Goal: Task Accomplishment & Management: Complete application form

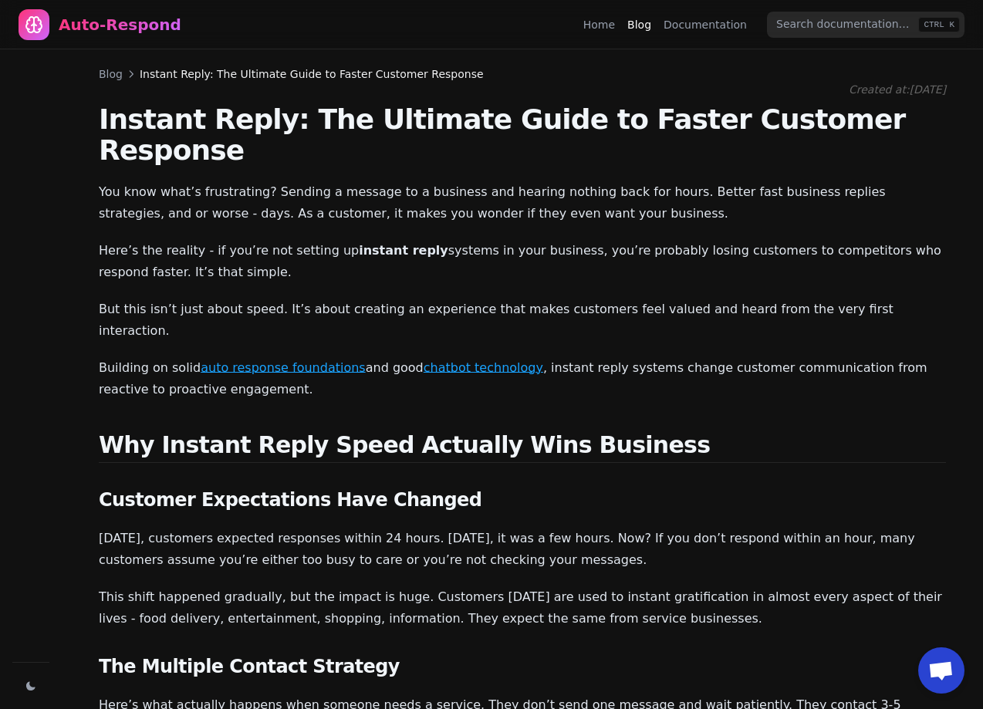
scroll to position [798, 0]
click at [580, 25] on nav "Auto-Respond Home Blog Documentation CTRL K" at bounding box center [491, 24] width 983 height 49
click at [608, 27] on link "Home" at bounding box center [599, 24] width 32 height 15
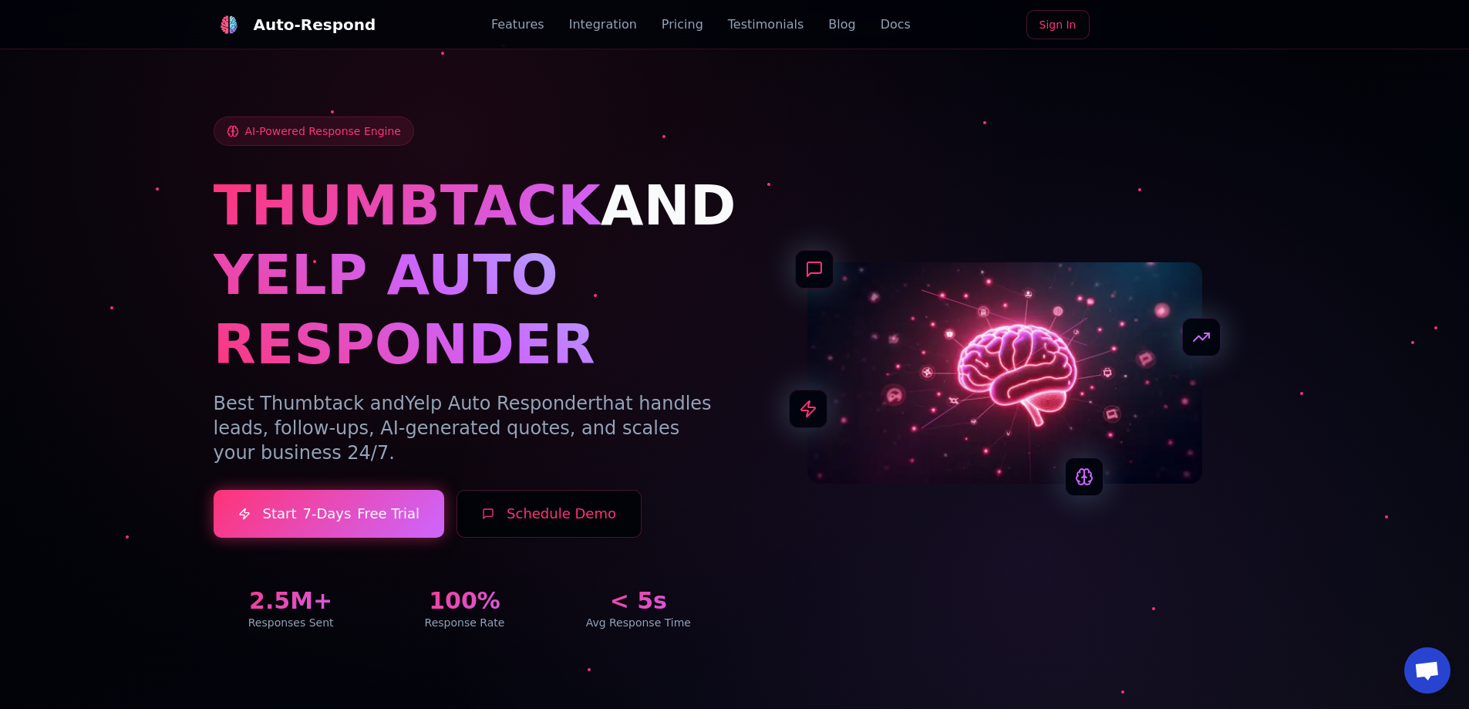
drag, startPoint x: 658, startPoint y: 371, endPoint x: 659, endPoint y: 146, distance: 225.2
click at [525, 514] on button "Schedule Demo" at bounding box center [549, 514] width 185 height 48
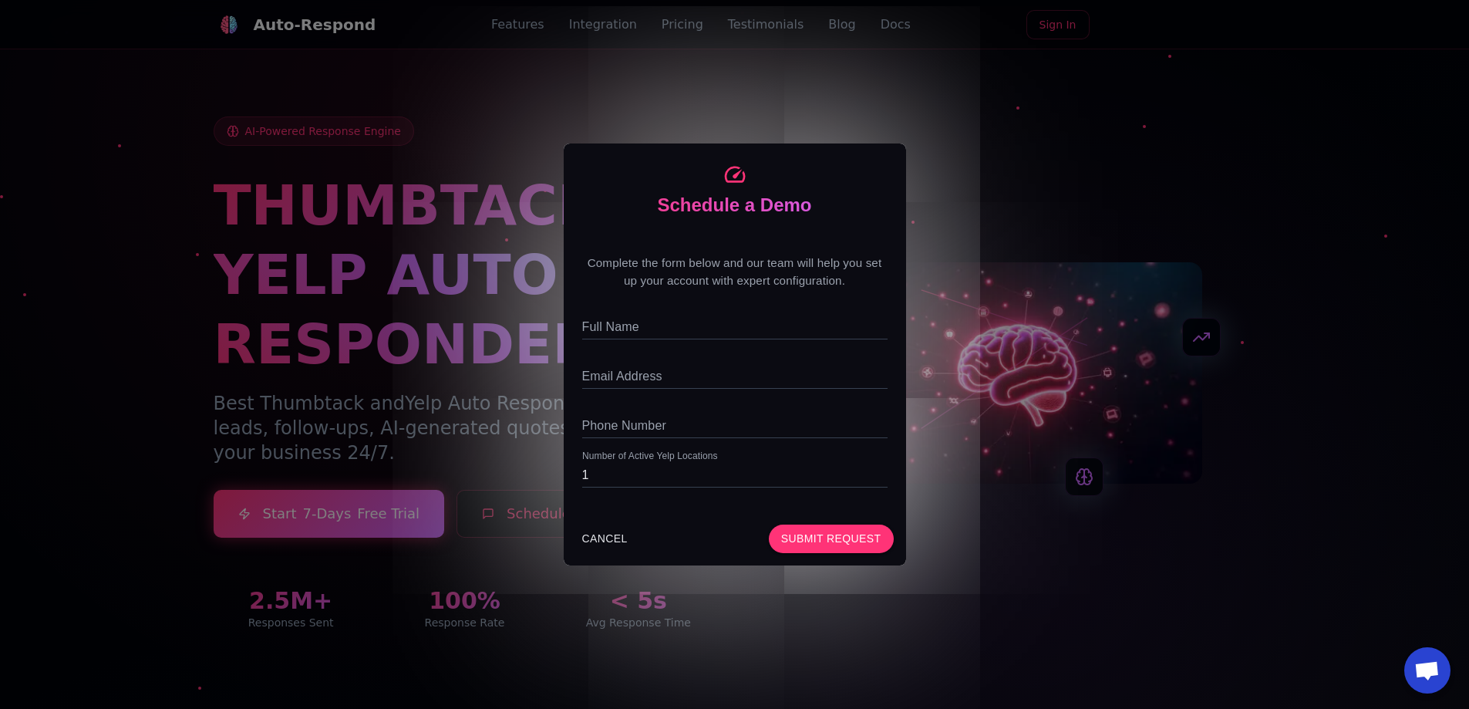
click at [448, 381] on div "Schedule a Demo Complete the form below and our team will help you set up your …" at bounding box center [734, 354] width 1469 height 709
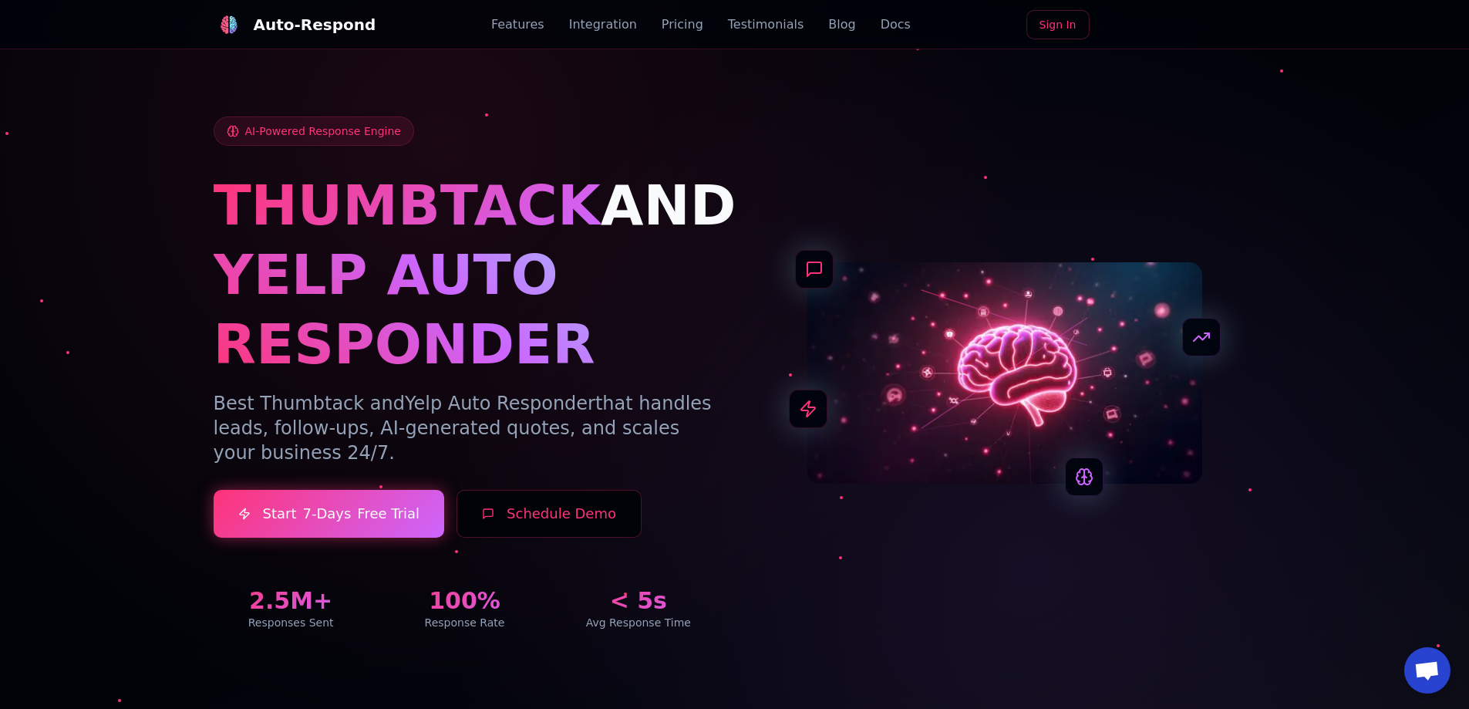
click at [537, 520] on button "Schedule Demo" at bounding box center [549, 514] width 185 height 48
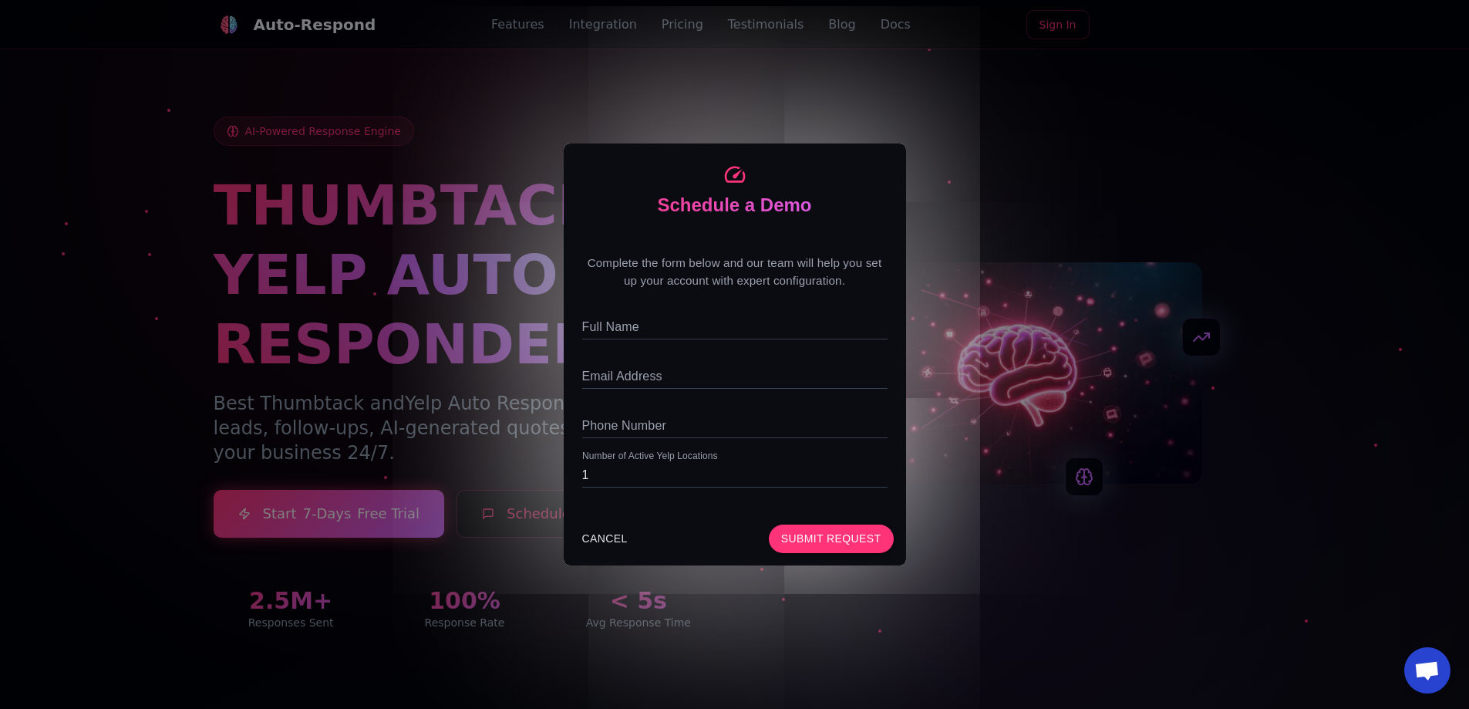
click at [412, 393] on div "Schedule a Demo Complete the form below and our team will help you set up your …" at bounding box center [734, 354] width 1469 height 709
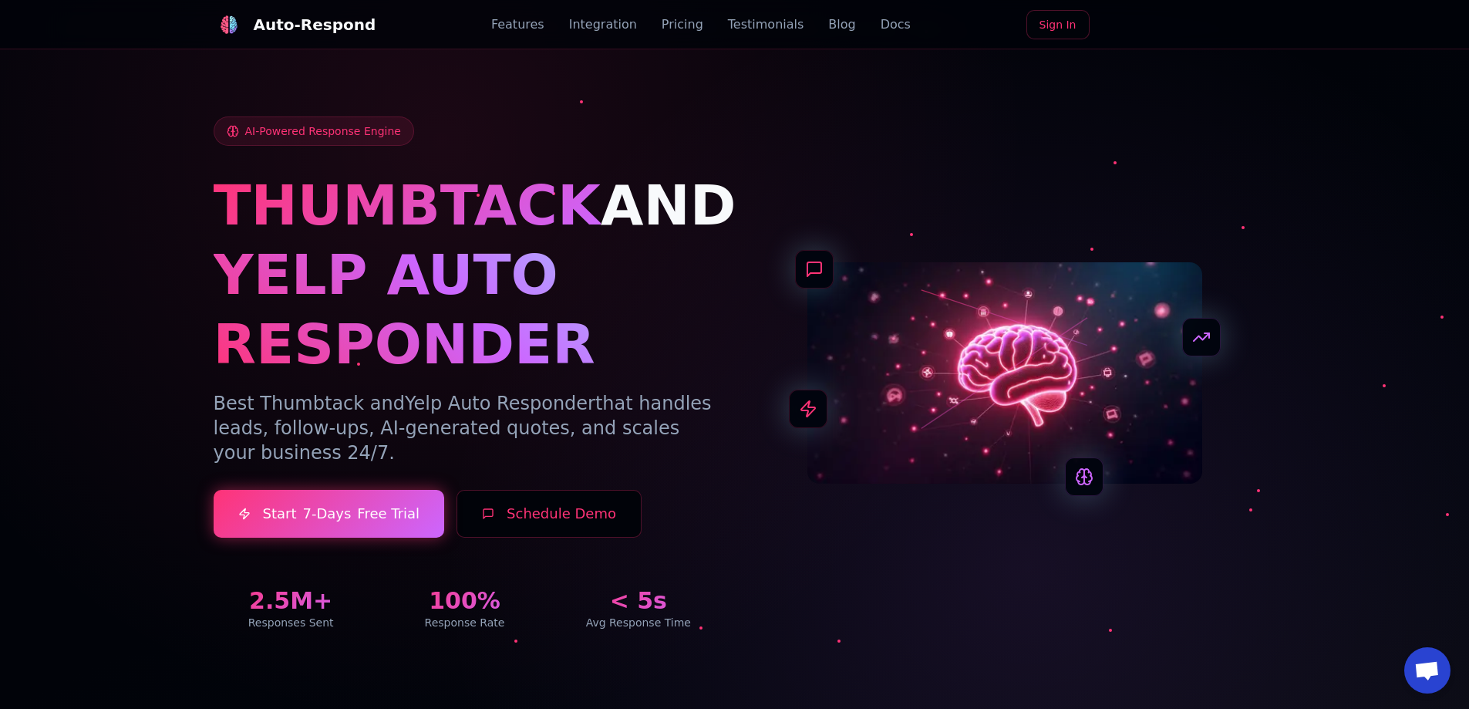
click at [523, 507] on button "Schedule Demo" at bounding box center [549, 514] width 185 height 48
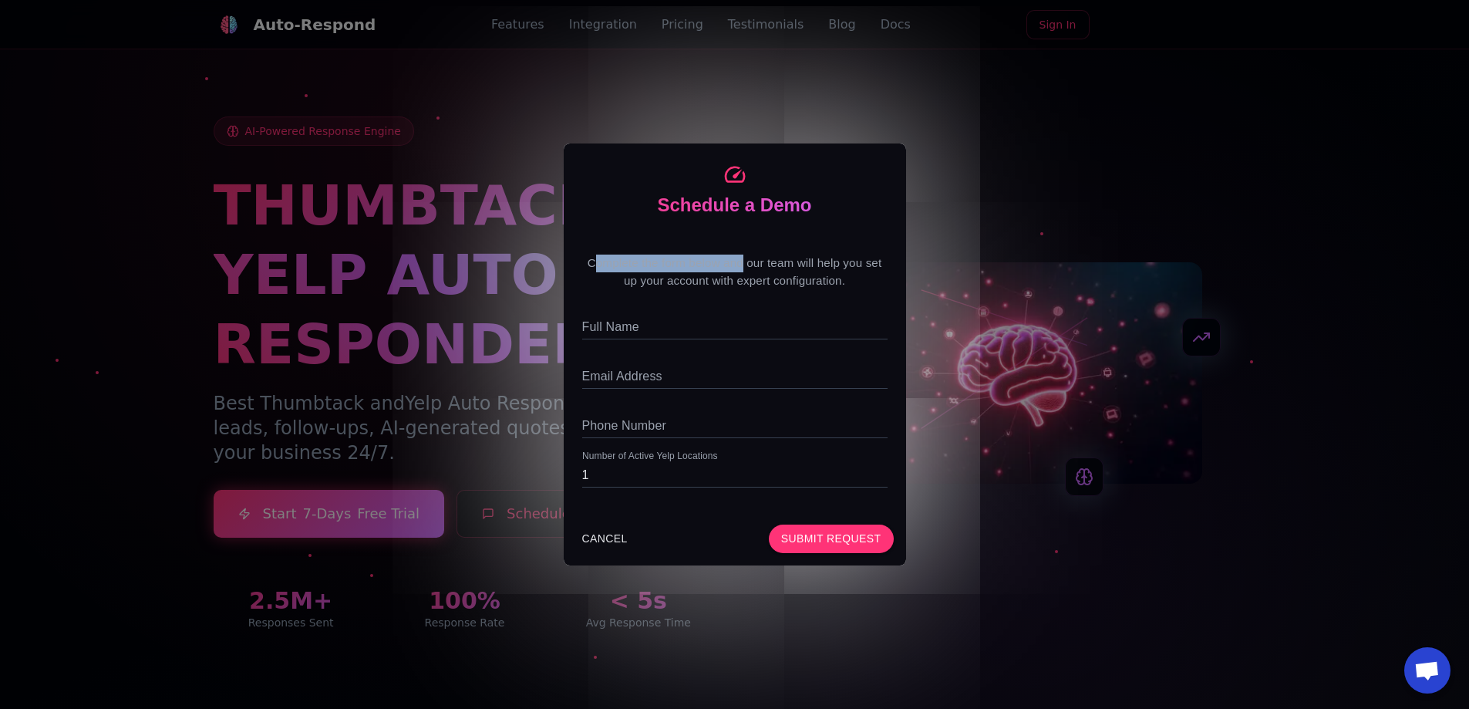
drag, startPoint x: 595, startPoint y: 259, endPoint x: 744, endPoint y: 269, distance: 149.2
click at [744, 269] on p "Complete the form below and our team will help you set up your account with exp…" at bounding box center [734, 271] width 305 height 35
drag, startPoint x: 844, startPoint y: 285, endPoint x: 565, endPoint y: 266, distance: 279.0
click at [565, 266] on div "Complete the form below and our team will help you set up your account with exp…" at bounding box center [735, 374] width 342 height 276
click at [575, 259] on div "Complete the form below and our team will help you set up your account with exp…" at bounding box center [735, 374] width 342 height 276
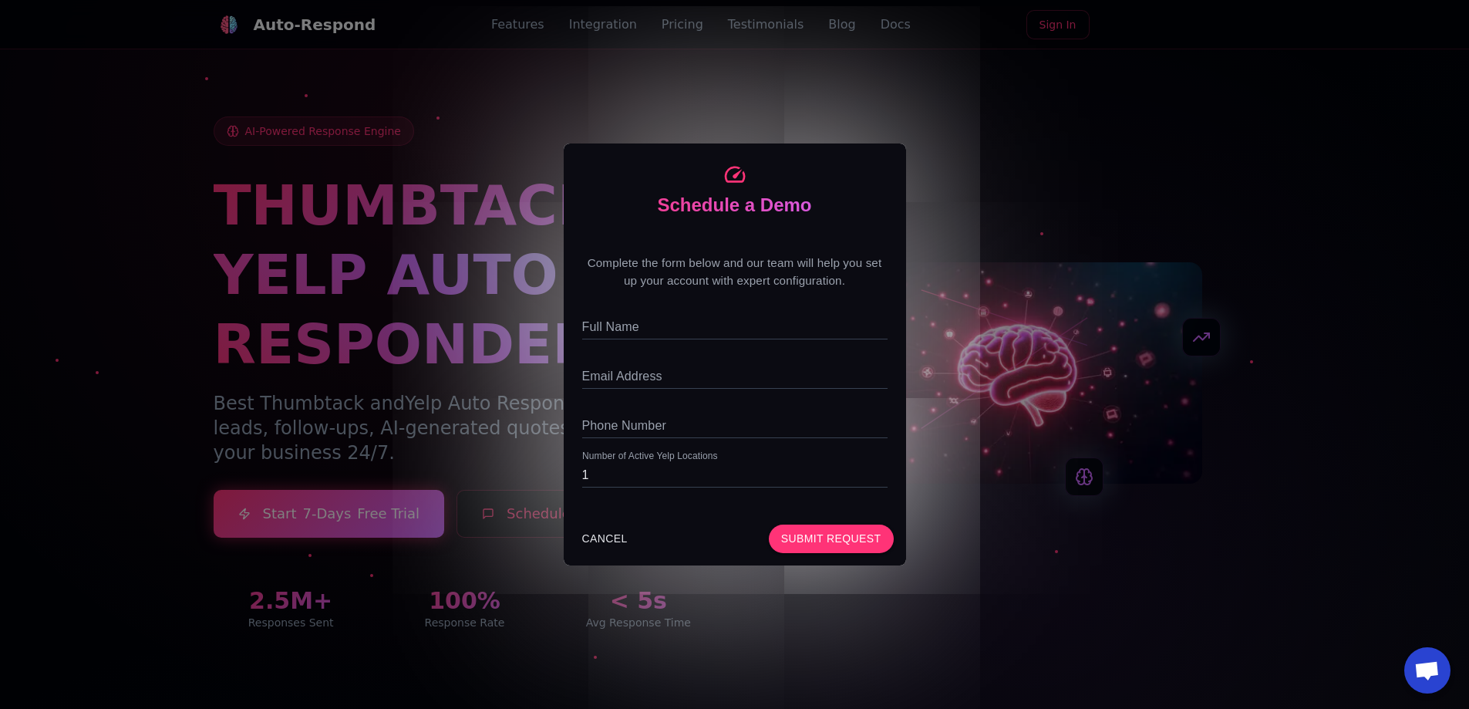
click at [419, 269] on div "Schedule a Demo Complete the form below and our team will help you set up your …" at bounding box center [734, 354] width 1469 height 709
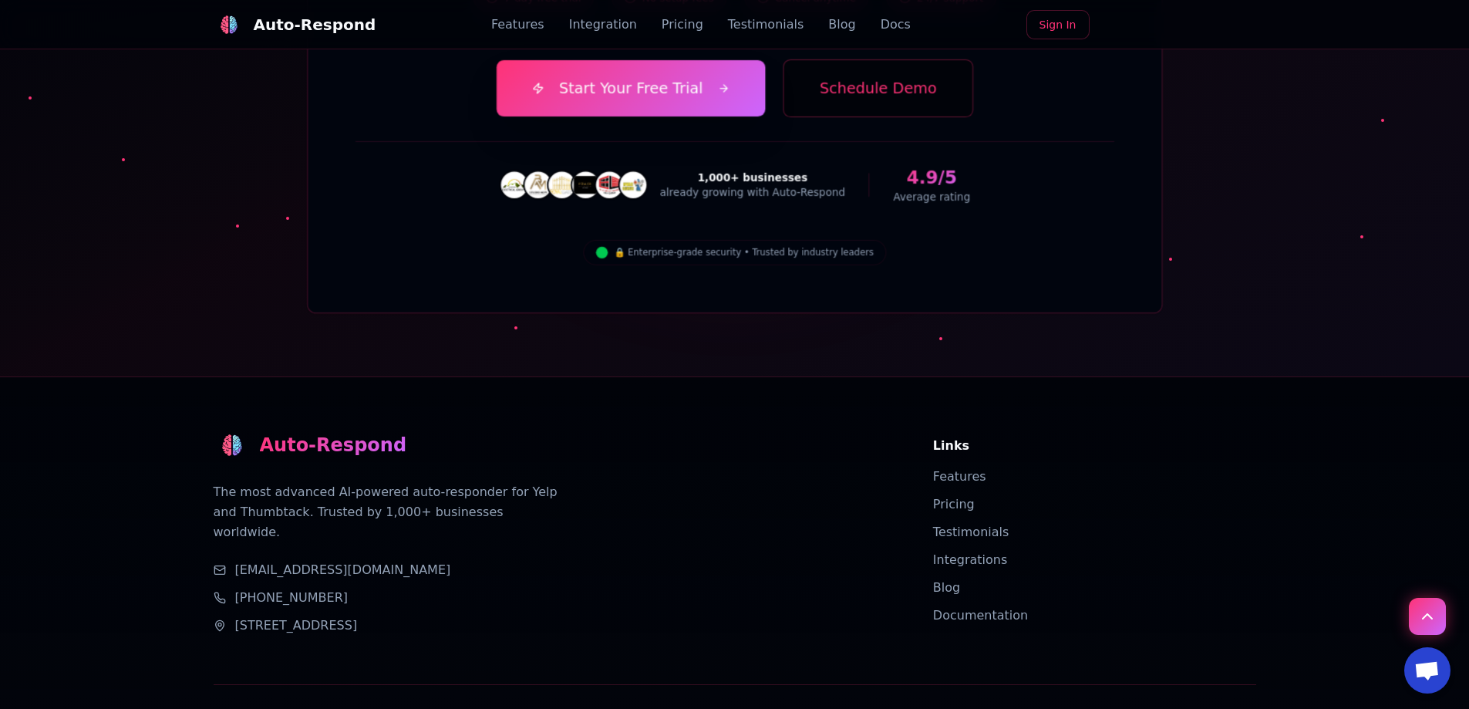
drag, startPoint x: 656, startPoint y: 241, endPoint x: 708, endPoint y: 626, distance: 389.0
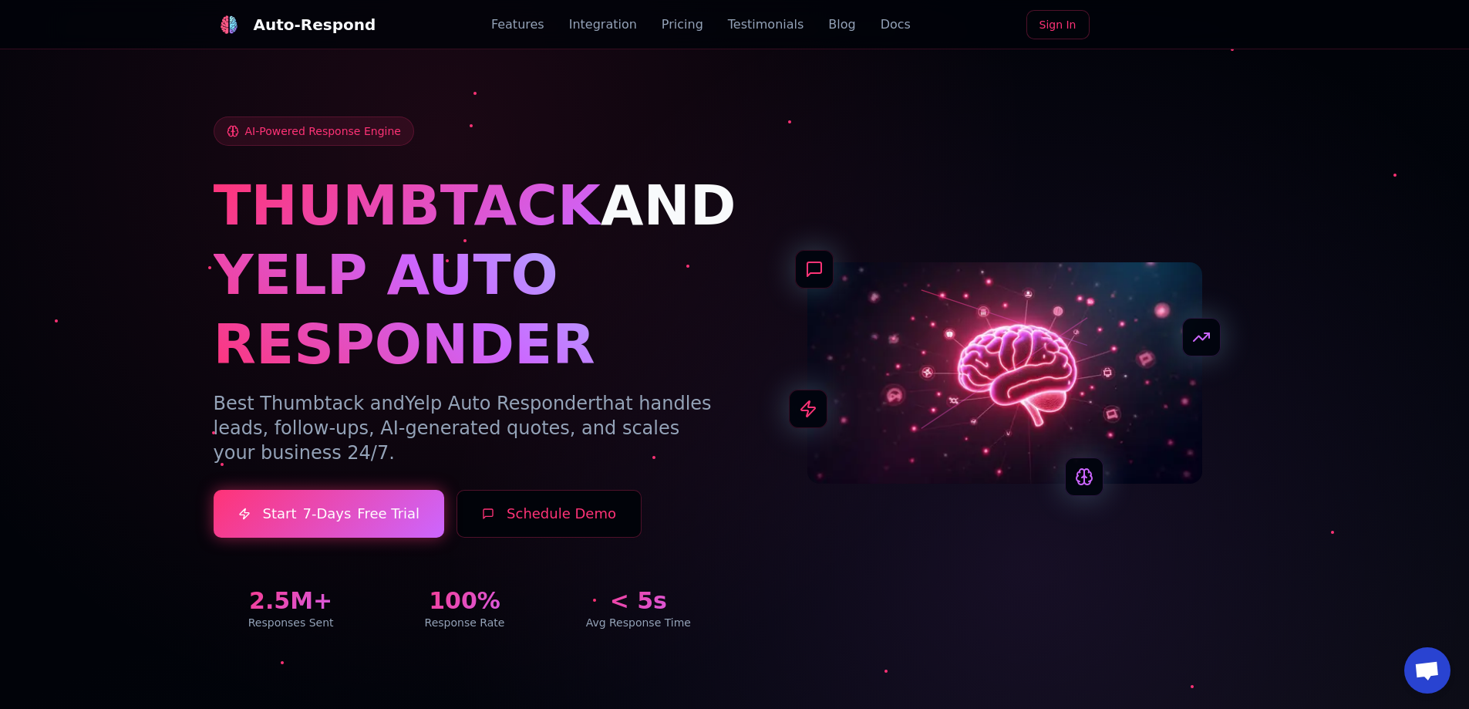
drag, startPoint x: 706, startPoint y: 474, endPoint x: 742, endPoint y: 198, distance: 278.4
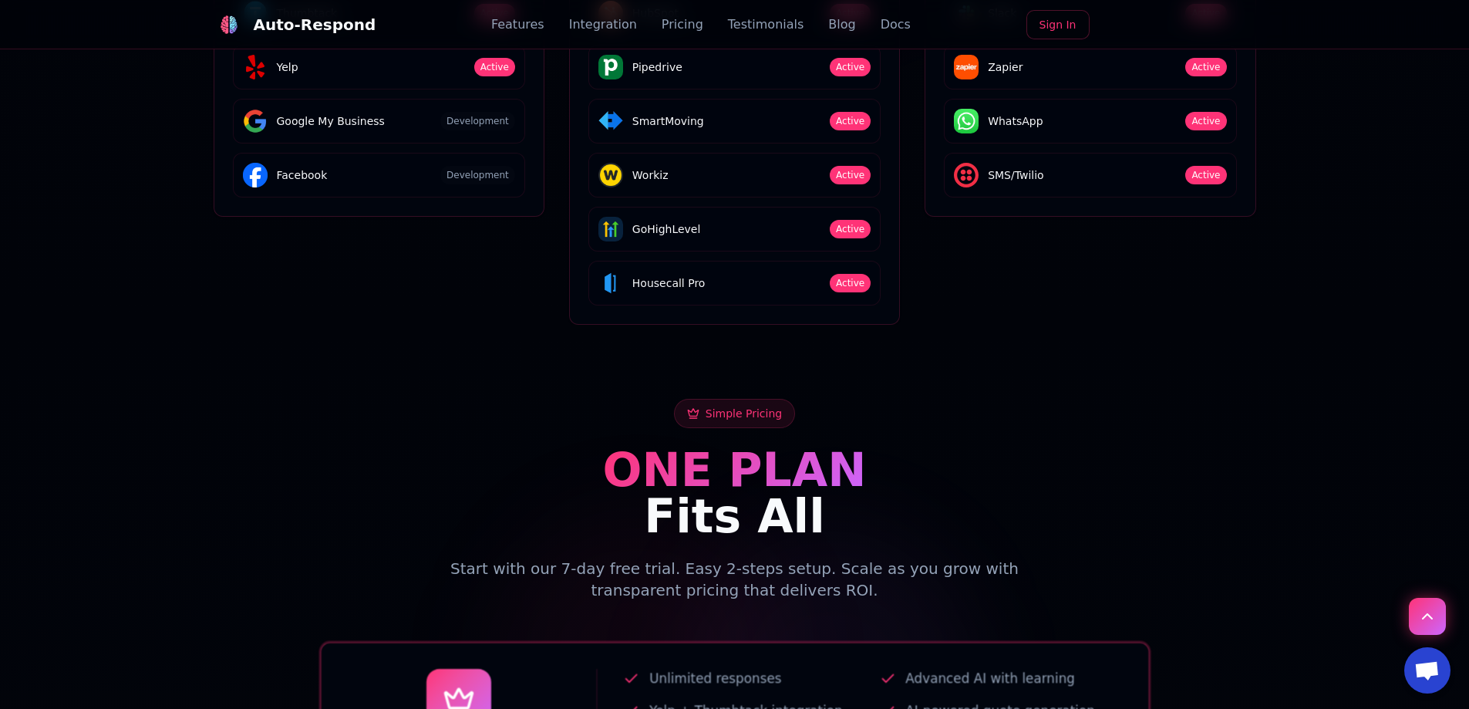
scroll to position [5445, 0]
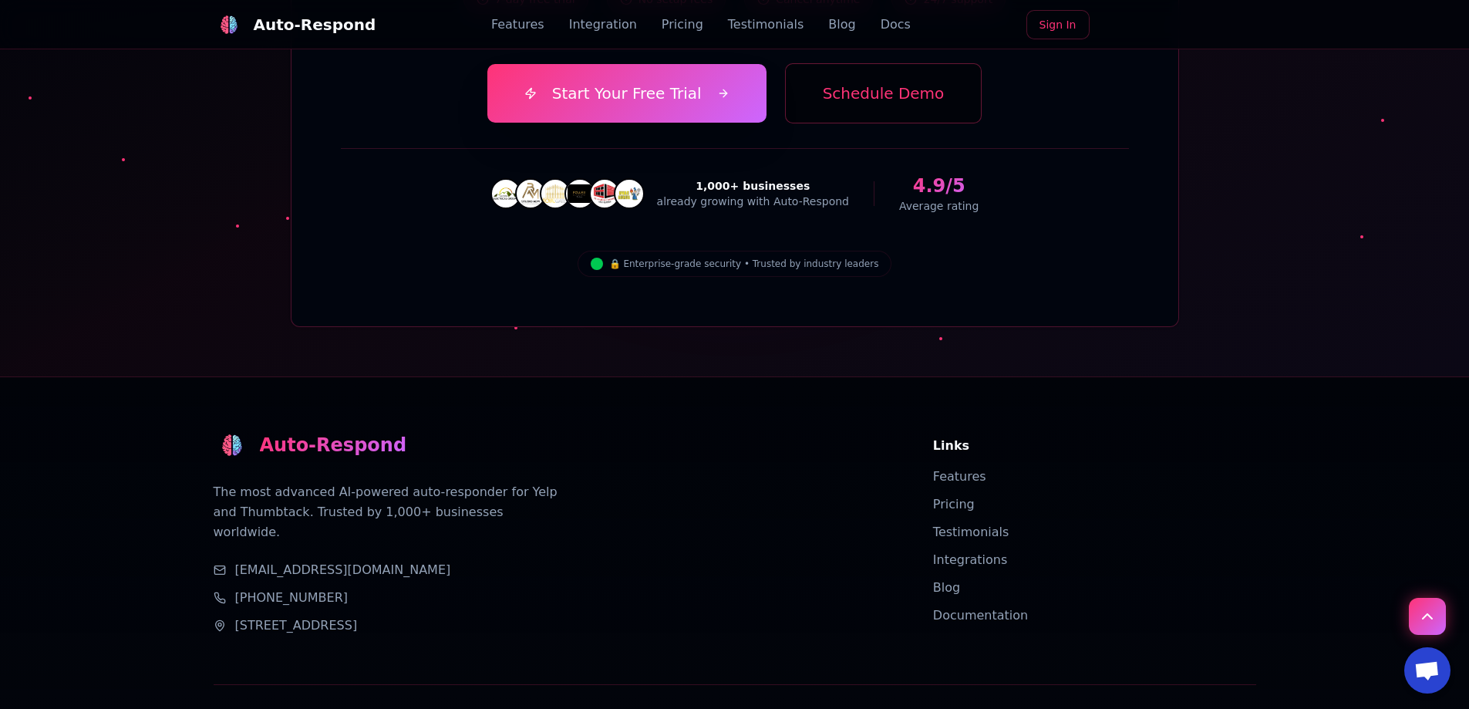
drag, startPoint x: 666, startPoint y: 185, endPoint x: 608, endPoint y: 571, distance: 390.0
click at [982, 665] on span "Open chat" at bounding box center [1426, 672] width 25 height 22
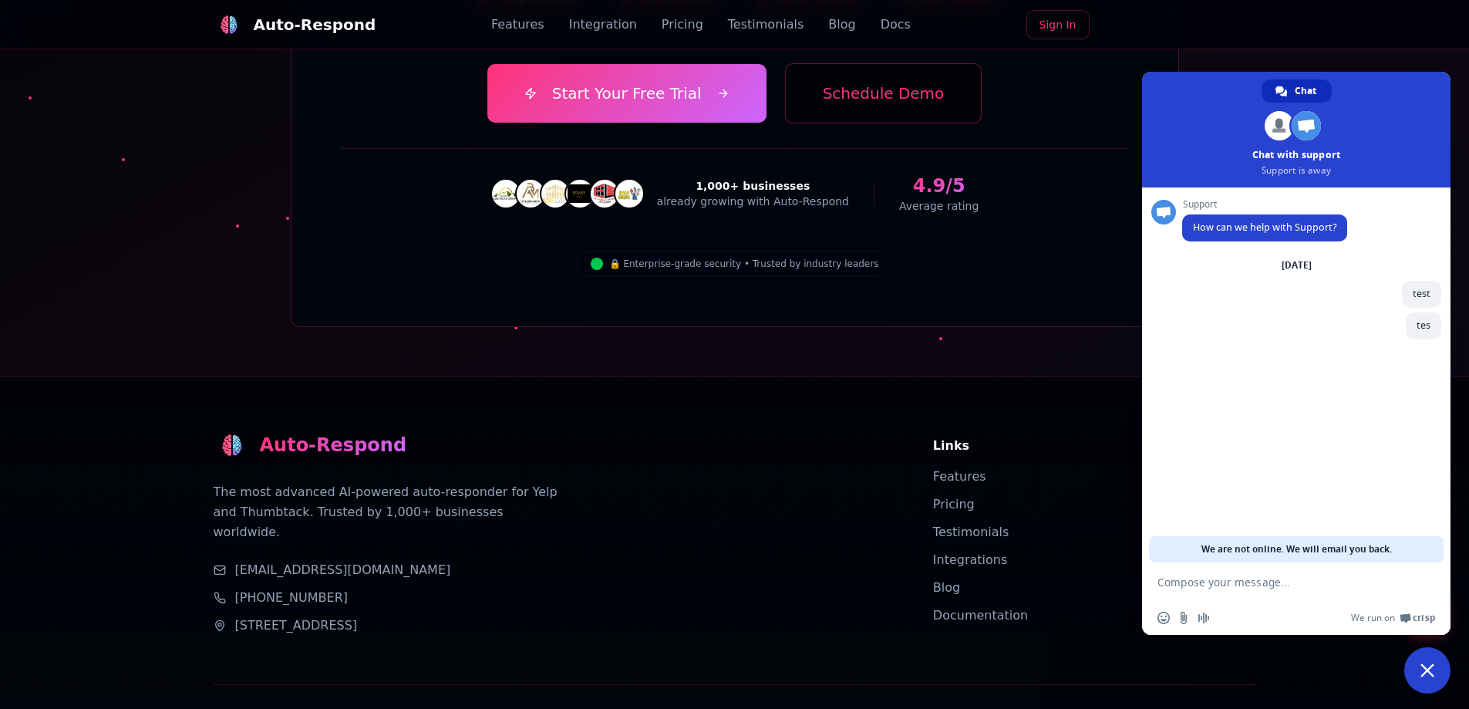
click at [982, 377] on div "Auto-Respond The most advanced AI-powered auto-responder for Yelp and Thumbtack…" at bounding box center [735, 607] width 1080 height 460
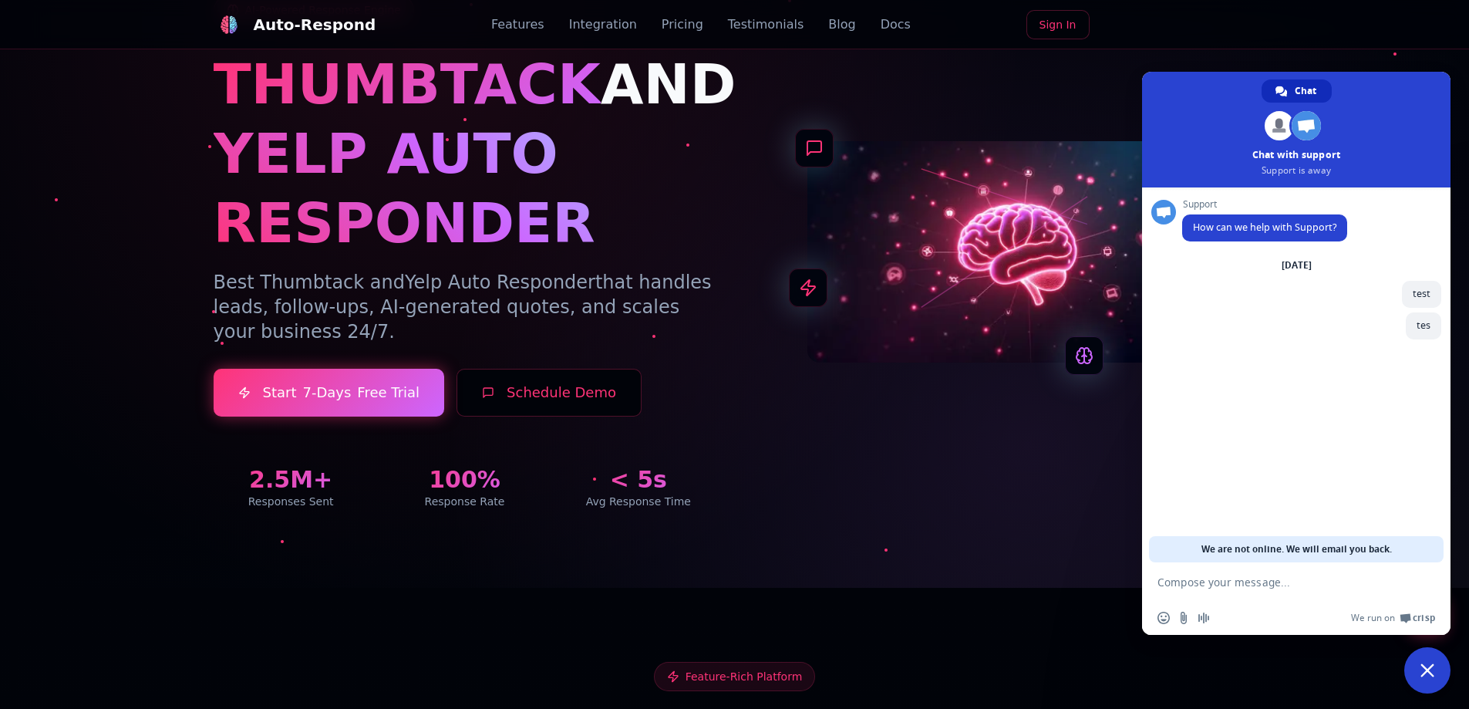
scroll to position [0, 0]
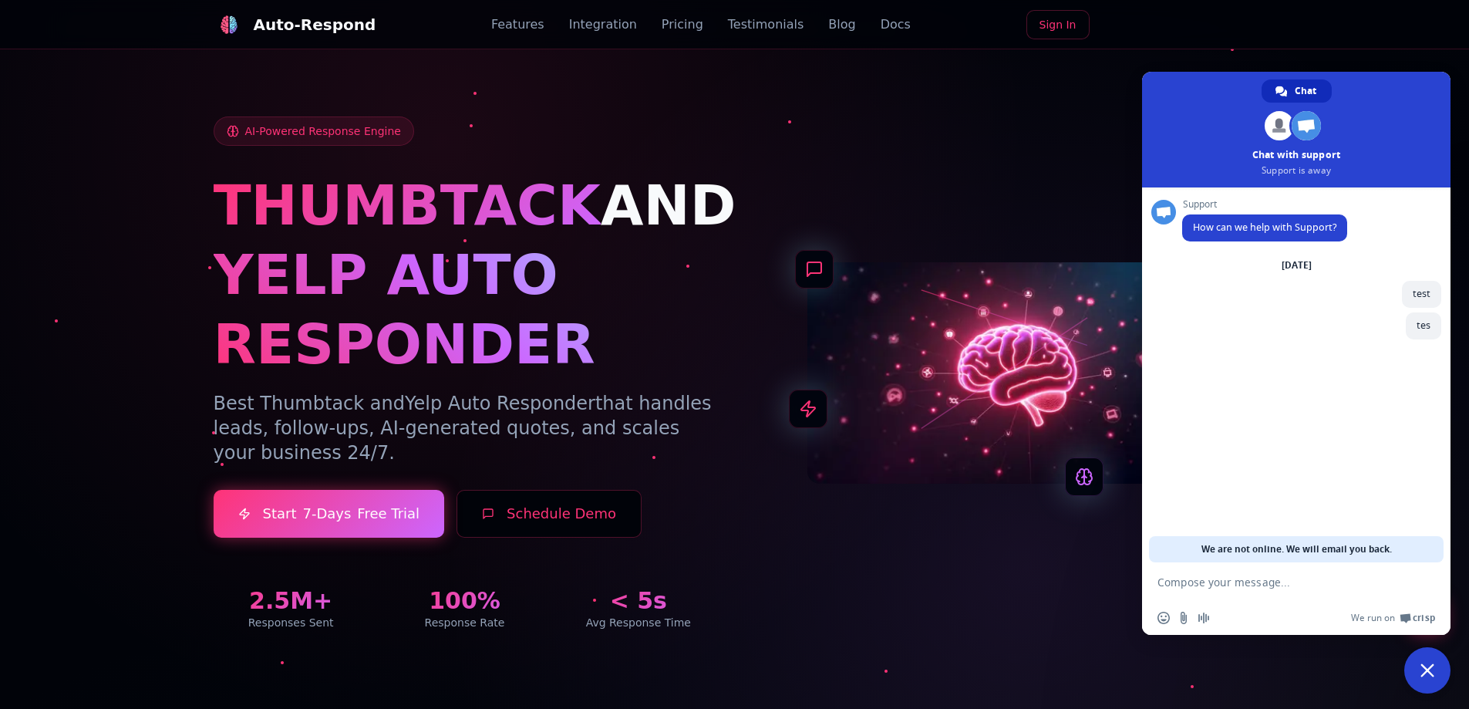
drag, startPoint x: 814, startPoint y: 354, endPoint x: 1285, endPoint y: 147, distance: 514.5
click at [982, 661] on span "Close chat" at bounding box center [1427, 670] width 46 height 46
